Goal: Task Accomplishment & Management: Use online tool/utility

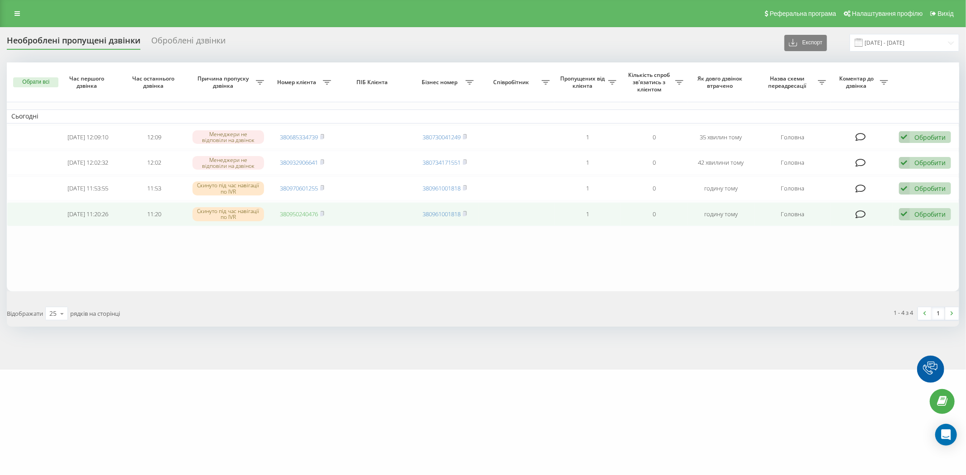
click at [304, 215] on link "380950240476" at bounding box center [299, 214] width 38 height 8
click at [904, 211] on icon at bounding box center [904, 214] width 11 height 12
click at [904, 226] on div "Не вдалося зв'язатися" at bounding box center [865, 229] width 169 height 16
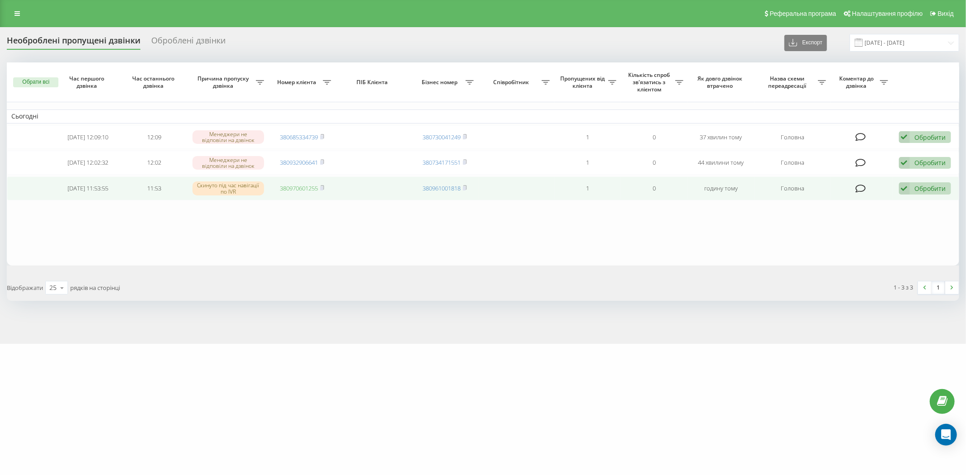
click at [294, 187] on link "380970601255" at bounding box center [299, 188] width 38 height 8
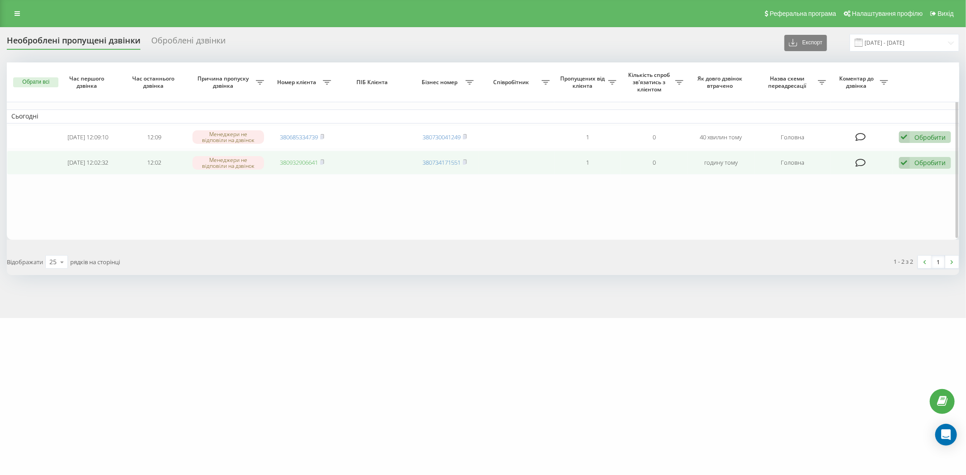
click at [297, 161] on link "380932906641" at bounding box center [299, 162] width 38 height 8
click at [903, 160] on icon at bounding box center [904, 163] width 11 height 12
click at [893, 170] on div "Не вдалося зв'язатися" at bounding box center [865, 177] width 169 height 16
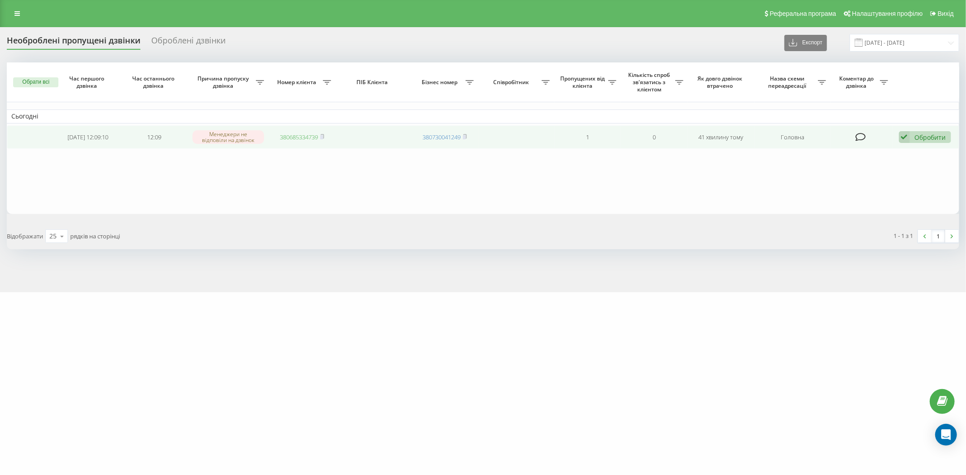
click at [301, 137] on link "380685334739" at bounding box center [299, 137] width 38 height 8
